Goal: Communication & Community: Answer question/provide support

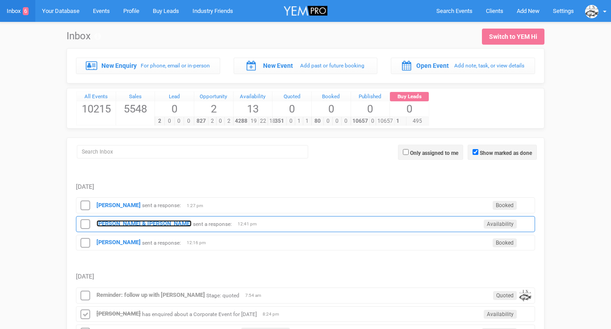
click at [126, 221] on strong "[PERSON_NAME] & [PERSON_NAME]" at bounding box center [143, 223] width 95 height 7
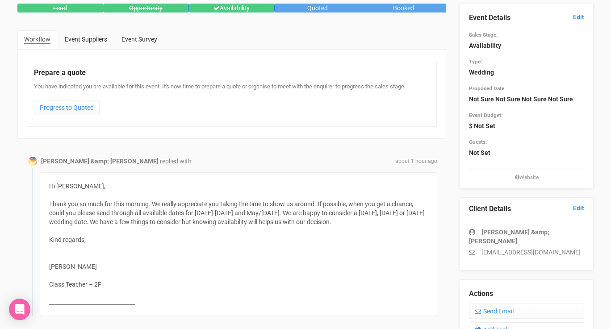
scroll to position [84, 0]
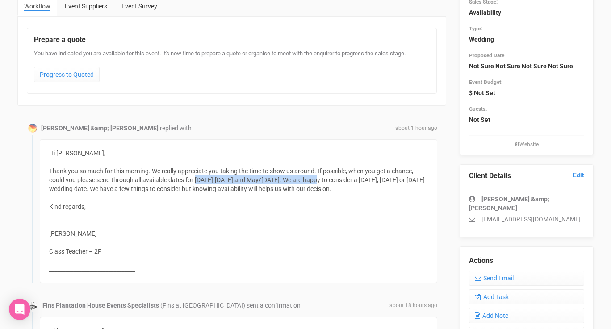
drag, startPoint x: 197, startPoint y: 178, endPoint x: 328, endPoint y: 181, distance: 131.4
click at [328, 181] on div "Hi [PERSON_NAME], Thank you so much for this morning. We really appreciate you …" at bounding box center [239, 211] width 398 height 144
copy div "[DATE]-[DATE] and May/[DATE]"
click at [490, 271] on link "Send Email" at bounding box center [526, 278] width 115 height 15
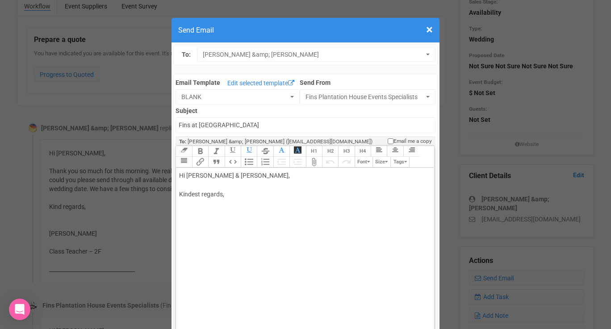
click at [267, 185] on div "Hi [PERSON_NAME] & [PERSON_NAME], Kindest regards," at bounding box center [303, 194] width 248 height 47
click at [241, 181] on div "Hi [PERSON_NAME] & [PERSON_NAME], [PERSON_NAME], [PERSON_NAME], Sat Kindest reg…" at bounding box center [303, 199] width 248 height 56
paste trix-editor "span style="background-color: rgb(255, 255, 255); font-family: Roboto, Helvetic…"
click at [183, 207] on div "Hi [PERSON_NAME] & [PERSON_NAME], So great to meet you both! Thank you for comi…" at bounding box center [303, 213] width 248 height 84
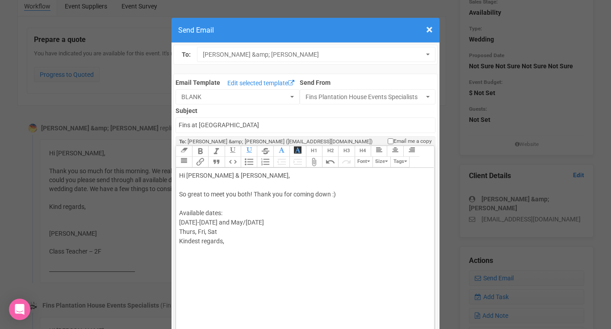
click at [208, 222] on span "[DATE]-[DATE] and May/[DATE]" at bounding box center [221, 222] width 85 height 7
click at [219, 225] on div "Hi [PERSON_NAME] & [PERSON_NAME], So great to meet you both! Thank you for comi…" at bounding box center [303, 227] width 248 height 113
drag, startPoint x: 222, startPoint y: 241, endPoint x: 210, endPoint y: 241, distance: 13.0
click at [210, 241] on span "September October [DATE] and May/[DATE]" at bounding box center [211, 232] width 65 height 26
copy span "2026"
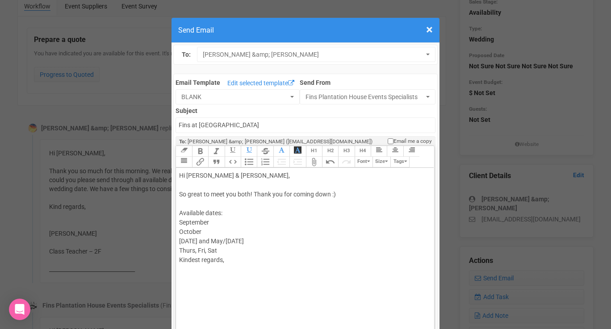
click at [213, 222] on div "Hi [PERSON_NAME] & [PERSON_NAME], So great to meet you both! Thank you for comi…" at bounding box center [303, 227] width 248 height 113
paste trix-editor "2026"
click at [211, 231] on div "Hi [PERSON_NAME] & [PERSON_NAME], So great to meet you both! Thank you for comi…" at bounding box center [303, 227] width 248 height 113
paste trix-editor "2026"
click at [235, 239] on span "[DATE] [DATE] [DATE] and May/[DATE]" at bounding box center [211, 232] width 65 height 26
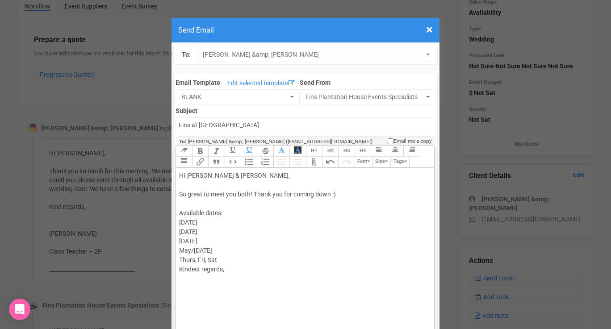
click at [193, 248] on span "[DATE] [DATE] [DATE] May/[DATE]" at bounding box center [195, 236] width 33 height 35
click at [198, 249] on div "Hi [PERSON_NAME] & [PERSON_NAME], So great to meet you both! Thank you for comi…" at bounding box center [303, 236] width 248 height 131
drag, startPoint x: 227, startPoint y: 213, endPoint x: 179, endPoint y: 213, distance: 48.7
click at [179, 213] on trix-editor "Hi [PERSON_NAME] & [PERSON_NAME], So great to meet you both! Thank you for comi…" at bounding box center [305, 266] width 258 height 197
click at [231, 224] on div "Hi [PERSON_NAME] & [PERSON_NAME], So great to meet you both! Thank you for comi…" at bounding box center [303, 236] width 248 height 131
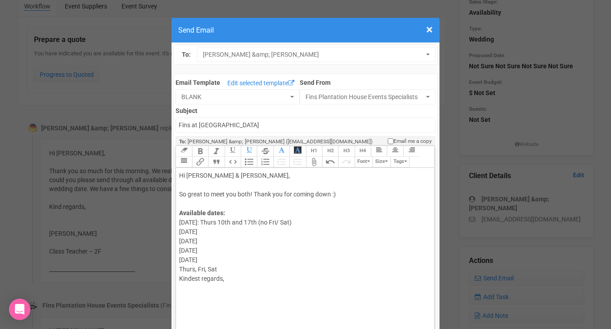
drag, startPoint x: 321, startPoint y: 220, endPoint x: 287, endPoint y: 222, distance: 34.0
click at [287, 221] on div "Hi [PERSON_NAME] & [PERSON_NAME], So great to meet you both! Thank you for comi…" at bounding box center [303, 236] width 248 height 131
copy span "(no Fri/ Sat)"
click at [241, 233] on div "Hi [PERSON_NAME] & [PERSON_NAME], So great to meet you both! Thank you for comi…" at bounding box center [303, 236] width 248 height 131
click at [267, 231] on span "[DATE]: Thurs 10th and 17th (no Fri/ Sat) [DATE]: Thurs 1st, 8th, [DATE] [DATE]…" at bounding box center [235, 241] width 113 height 45
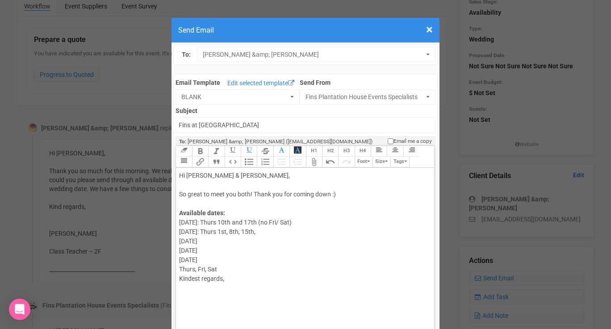
click at [293, 232] on div "Hi [PERSON_NAME] & [PERSON_NAME], So great to meet you both! Thank you for comi…" at bounding box center [303, 236] width 248 height 131
paste trix-editor "(no Fri/ Sat)"
click at [239, 244] on div "Hi [PERSON_NAME] & [PERSON_NAME], So great to meet you both! Thank you for comi…" at bounding box center [303, 236] width 248 height 131
click at [214, 256] on div "Hi [PERSON_NAME] & [PERSON_NAME], So great to meet you both! Thank you for comi…" at bounding box center [303, 241] width 248 height 141
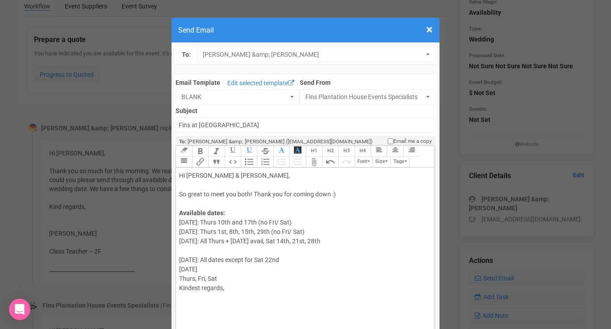
click at [217, 268] on div "Hi [PERSON_NAME] & [PERSON_NAME], So great to meet you both! Thank you for comi…" at bounding box center [303, 241] width 248 height 141
drag, startPoint x: 223, startPoint y: 282, endPoint x: 179, endPoint y: 280, distance: 44.3
click at [179, 280] on div "Hi [PERSON_NAME] & [PERSON_NAME], So great to meet you both! Thank you for comi…" at bounding box center [303, 241] width 248 height 141
click at [197, 295] on div "Hi [PERSON_NAME] & [PERSON_NAME], So great to meet you both! Thank you for comi…" at bounding box center [303, 241] width 248 height 141
type trix-editor "<div>Hi [PERSON_NAME] &amp; [PERSON_NAME],<br><br>So great to meet you both! Th…"
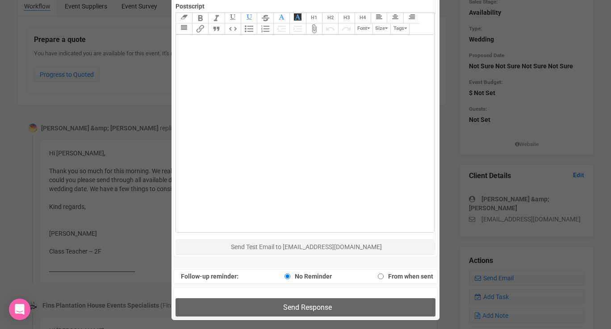
scroll to position [459, 0]
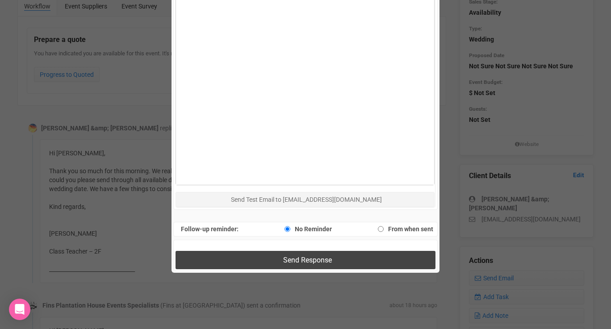
click at [261, 264] on button "Send Response" at bounding box center [306, 260] width 260 height 18
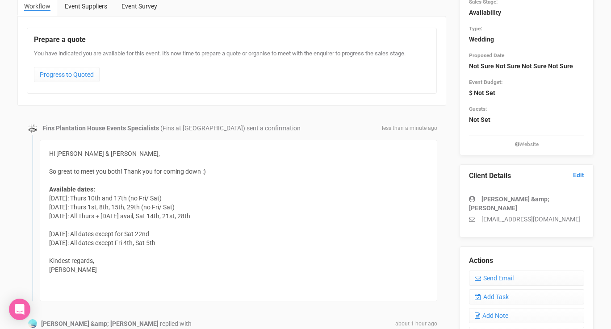
scroll to position [0, 0]
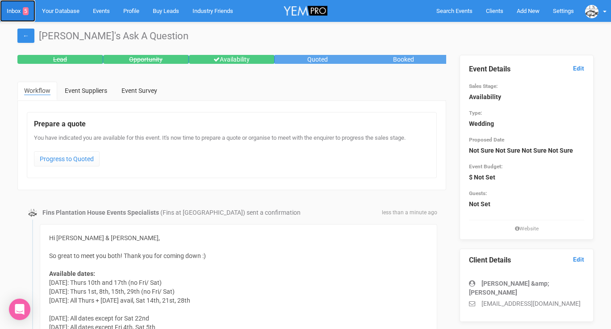
click at [16, 13] on link "Inbox 5" at bounding box center [17, 11] width 35 height 22
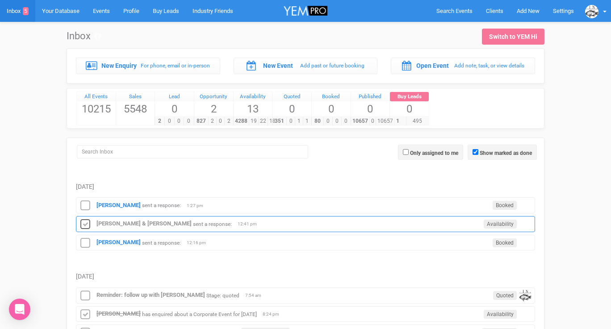
click at [87, 222] on icon at bounding box center [85, 225] width 13 height 12
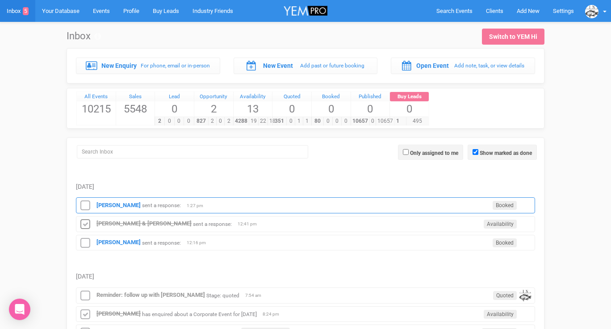
click at [99, 210] on div "[PERSON_NAME] sent a response: Booked 1:27 pm" at bounding box center [305, 205] width 459 height 16
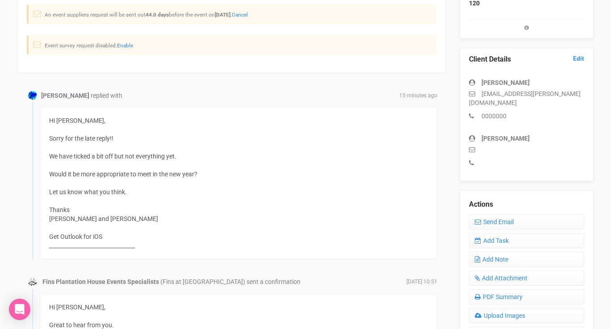
scroll to position [124, 0]
